Goal: Task Accomplishment & Management: Use online tool/utility

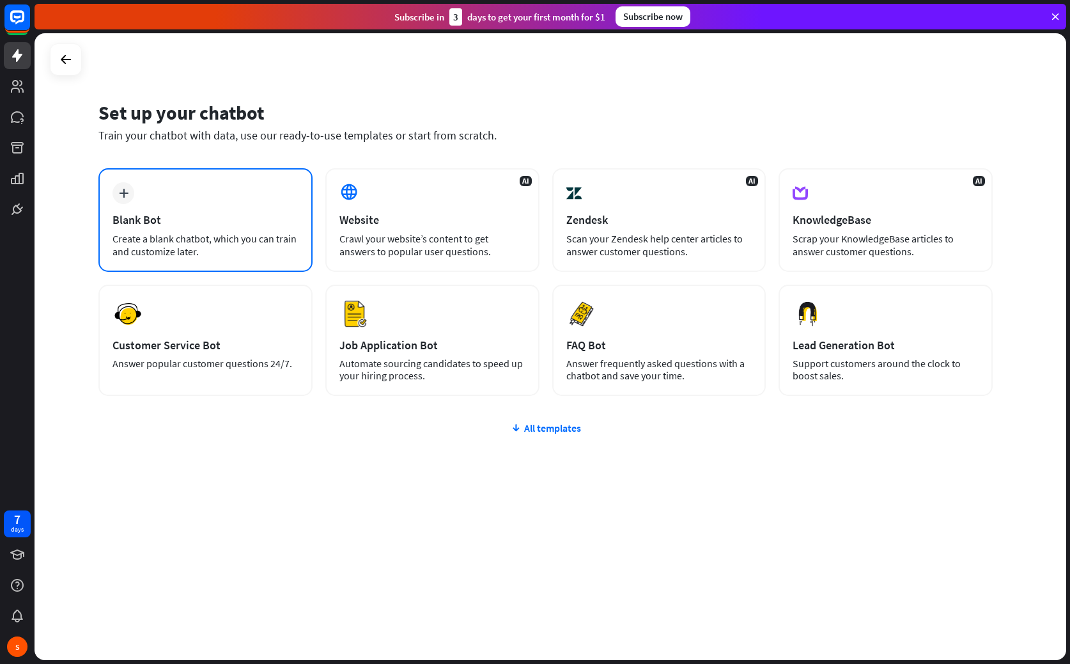
click at [148, 193] on div "plus Blank Bot Create a blank chatbot, which you can train and customize later." at bounding box center [205, 220] width 214 height 104
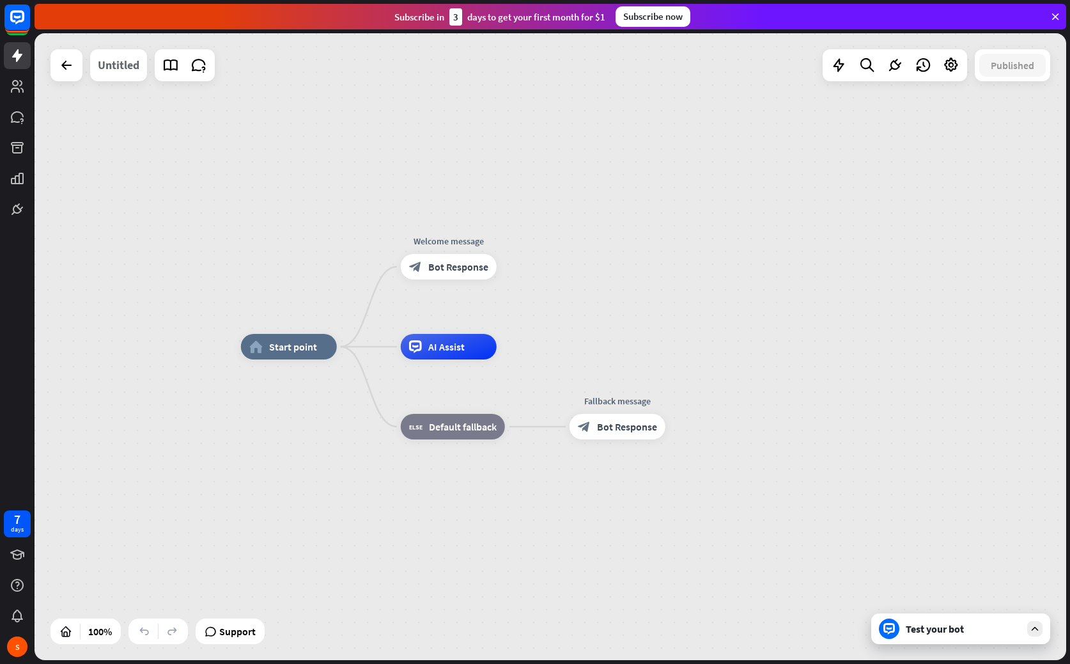
click at [117, 66] on div "Untitled" at bounding box center [119, 65] width 42 height 32
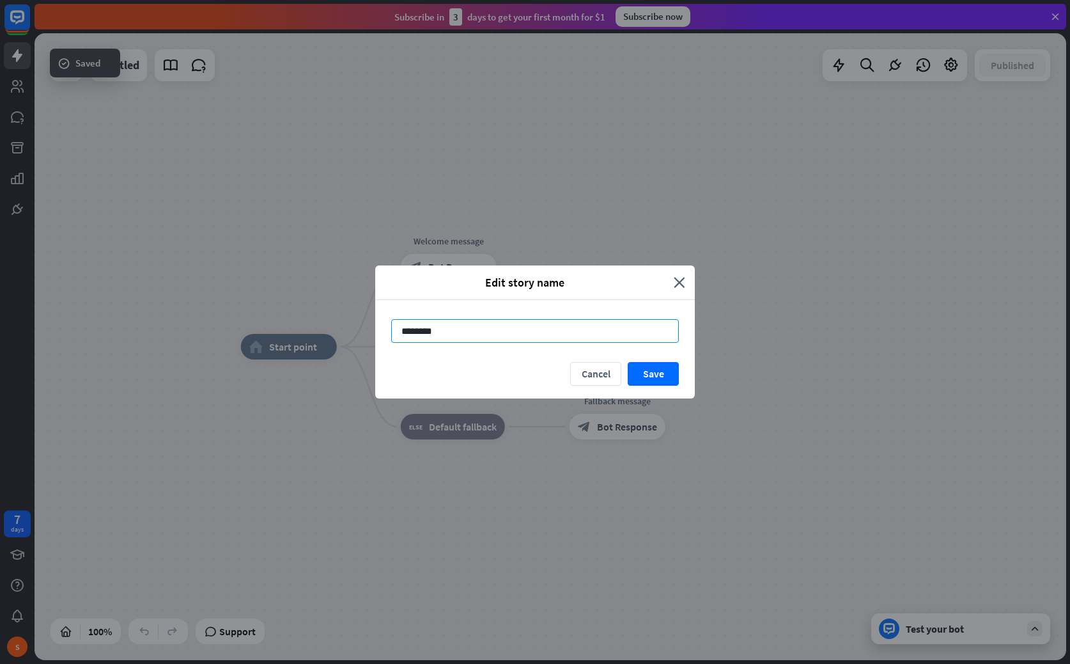
click at [425, 331] on input "********" at bounding box center [535, 331] width 288 height 24
type input "**********"
click at [656, 370] on button "Save" at bounding box center [653, 374] width 51 height 24
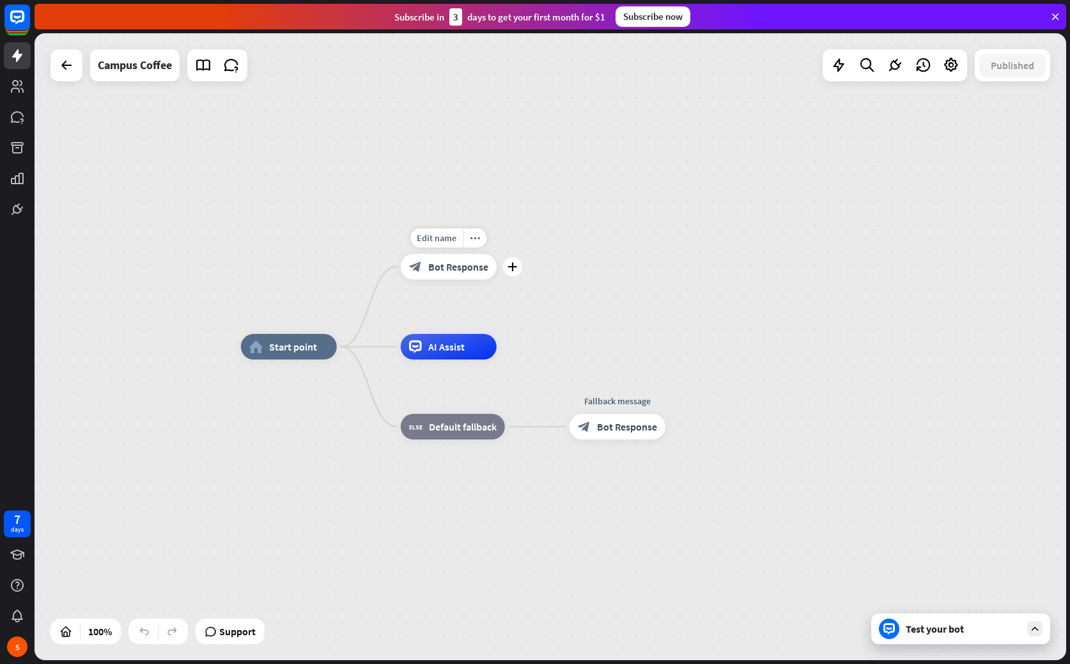
click at [460, 267] on span "Bot Response" at bounding box center [458, 266] width 60 height 13
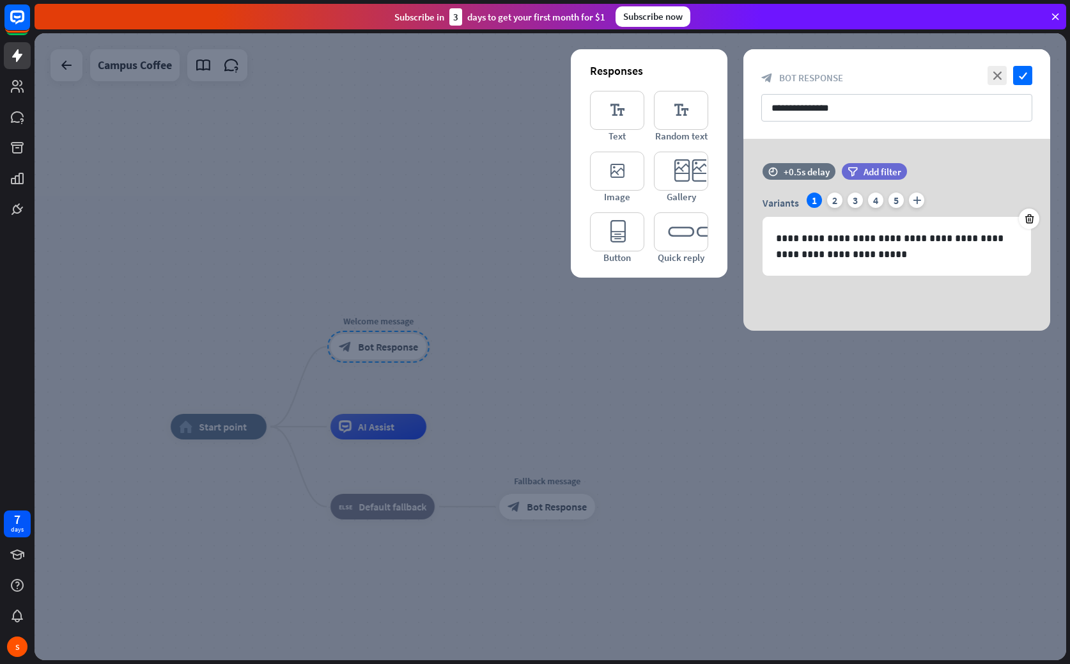
click at [685, 367] on div at bounding box center [551, 346] width 1032 height 627
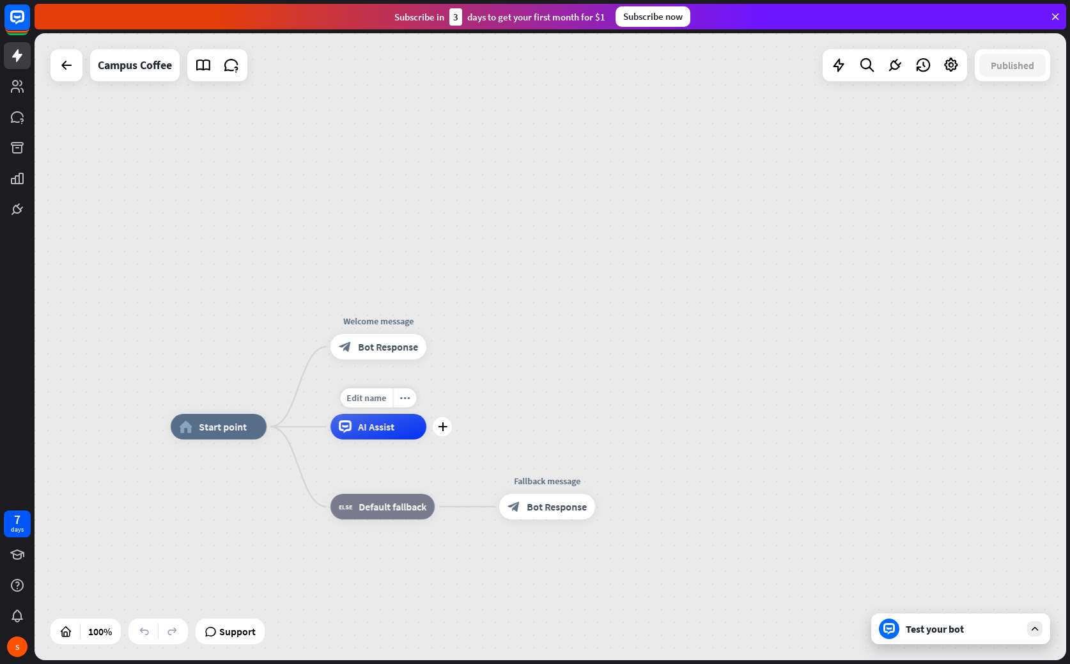
click at [379, 427] on span "AI Assist" at bounding box center [376, 426] width 36 height 13
click at [542, 414] on div "home_2 Start point Welcome message block_bot_response Bot Response AI Assist bl…" at bounding box center [551, 346] width 1032 height 627
click at [379, 348] on span "Bot Response" at bounding box center [388, 346] width 60 height 13
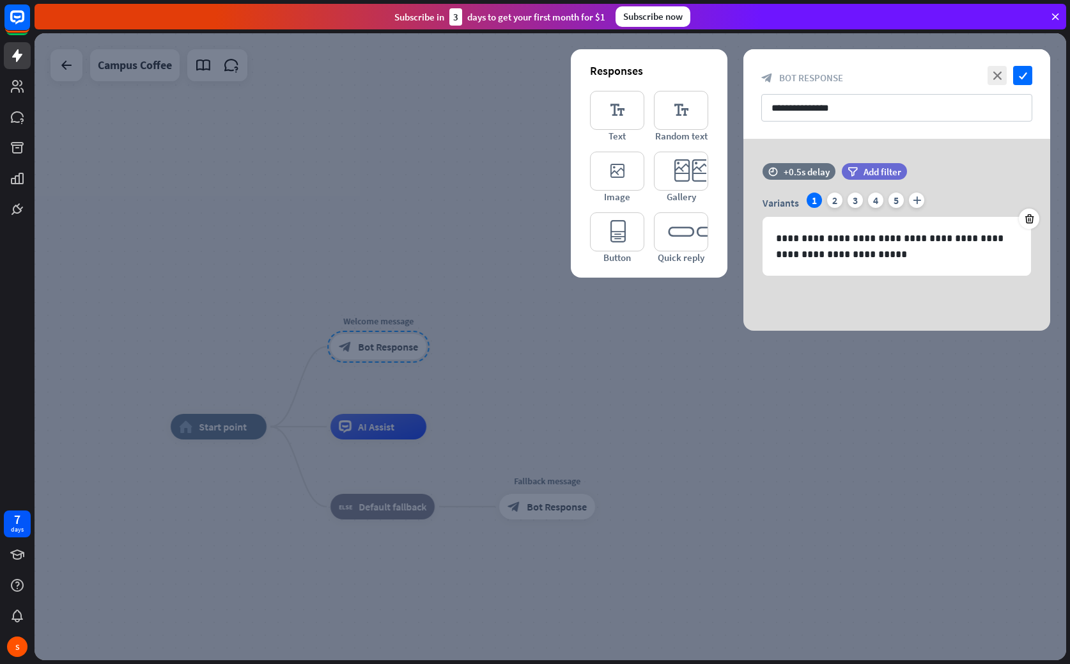
click at [696, 356] on div at bounding box center [551, 346] width 1032 height 627
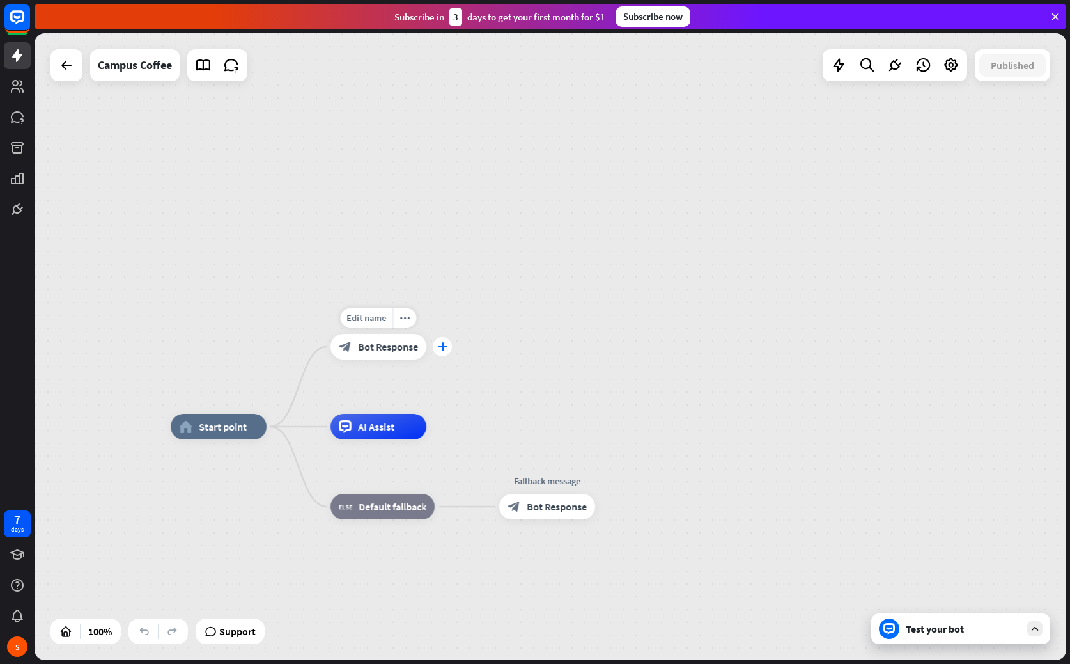
click at [445, 346] on icon "plus" at bounding box center [443, 346] width 10 height 9
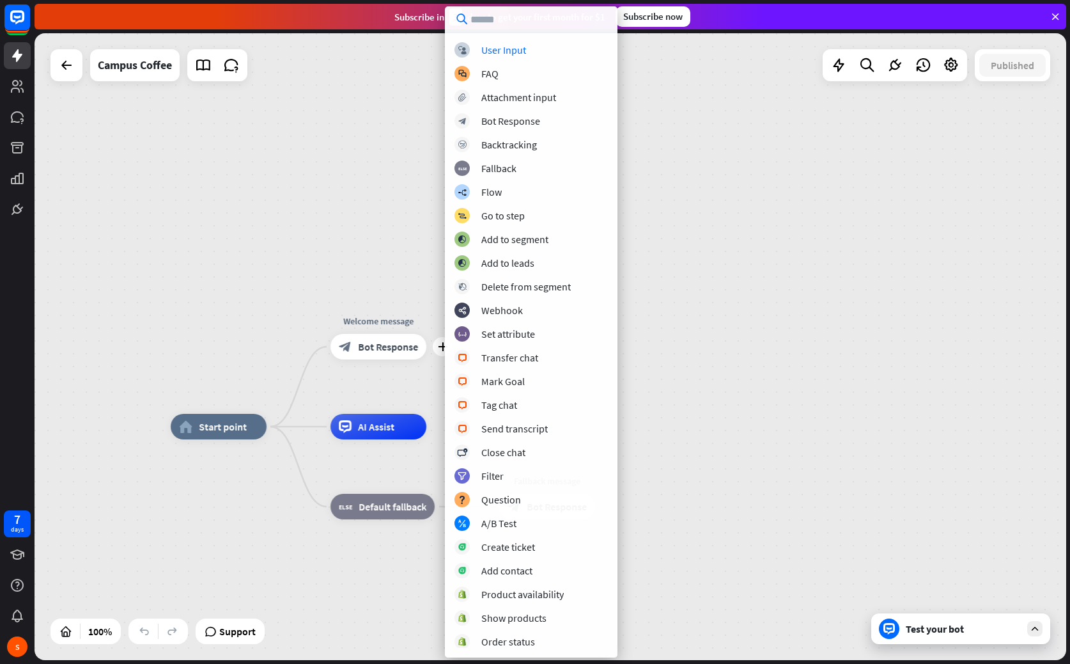
click at [207, 304] on div "home_2 Start point plus Welcome message block_bot_response Bot Response AI Assi…" at bounding box center [551, 346] width 1032 height 627
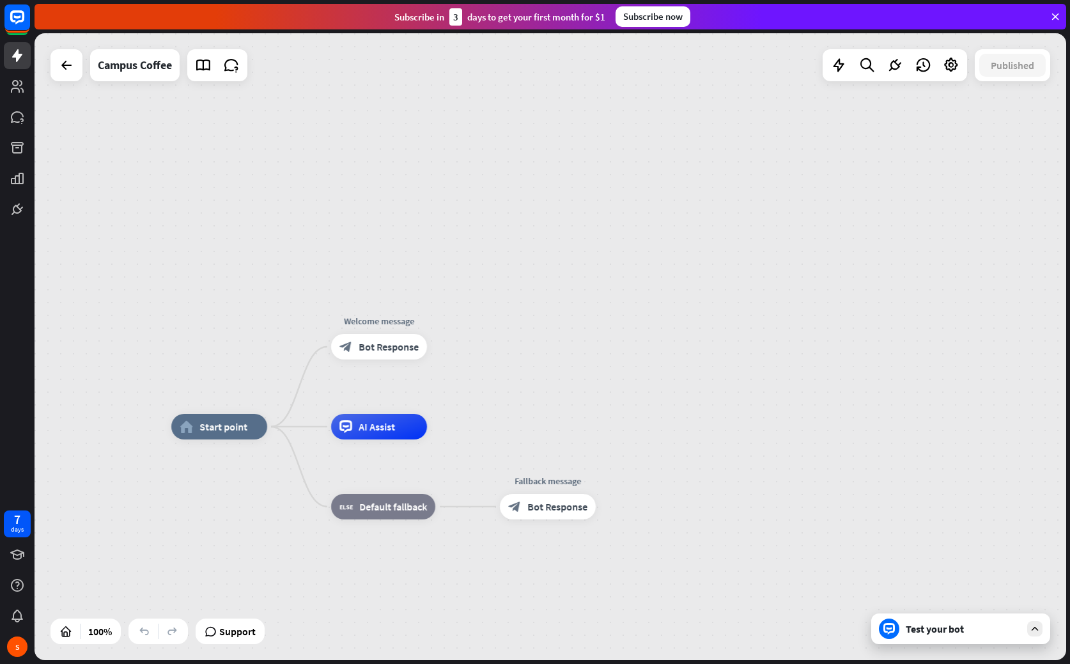
click at [1037, 626] on icon at bounding box center [1035, 629] width 12 height 12
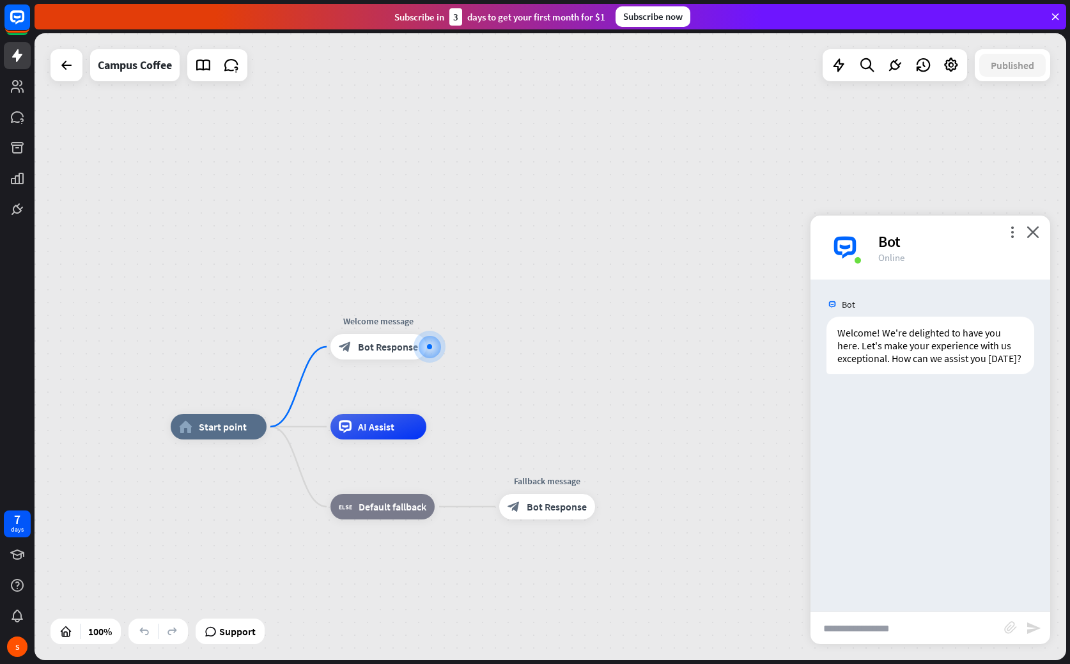
click at [873, 628] on input "text" at bounding box center [908, 628] width 194 height 32
type input "**********"
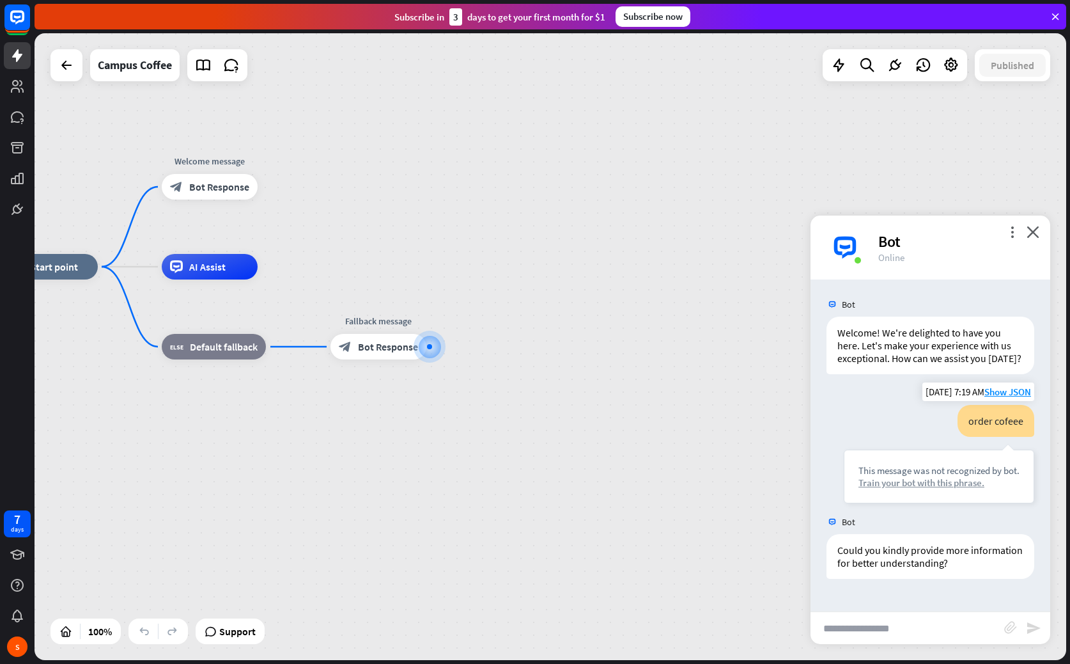
click at [916, 481] on div "Train your bot with this phrase." at bounding box center [939, 482] width 161 height 12
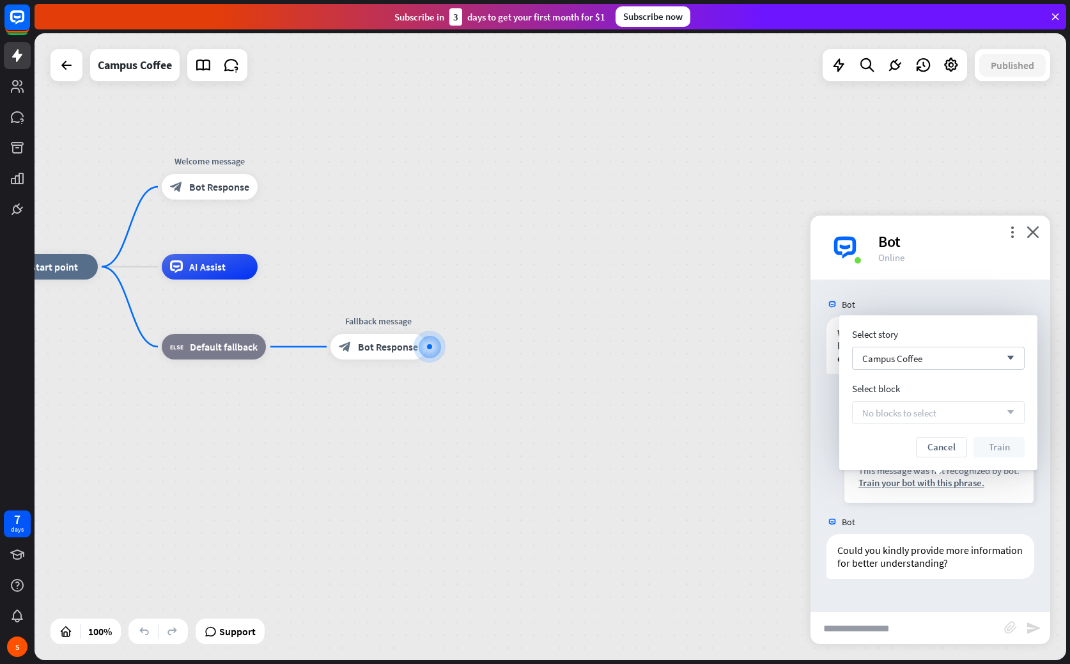
click at [936, 402] on div "No blocks to select arrow_down" at bounding box center [938, 412] width 173 height 23
click at [944, 345] on div "Select story Campus Coffee arrow_down Select block No blocks to select arrow_do…" at bounding box center [938, 392] width 173 height 129
click at [942, 355] on div "Campus Coffee arrow_down" at bounding box center [938, 358] width 173 height 23
click at [708, 324] on div "home_2 Start point Welcome message block_bot_response Bot Response AI Assist bl…" at bounding box center [518, 580] width 1032 height 627
